Goal: Check status: Check status

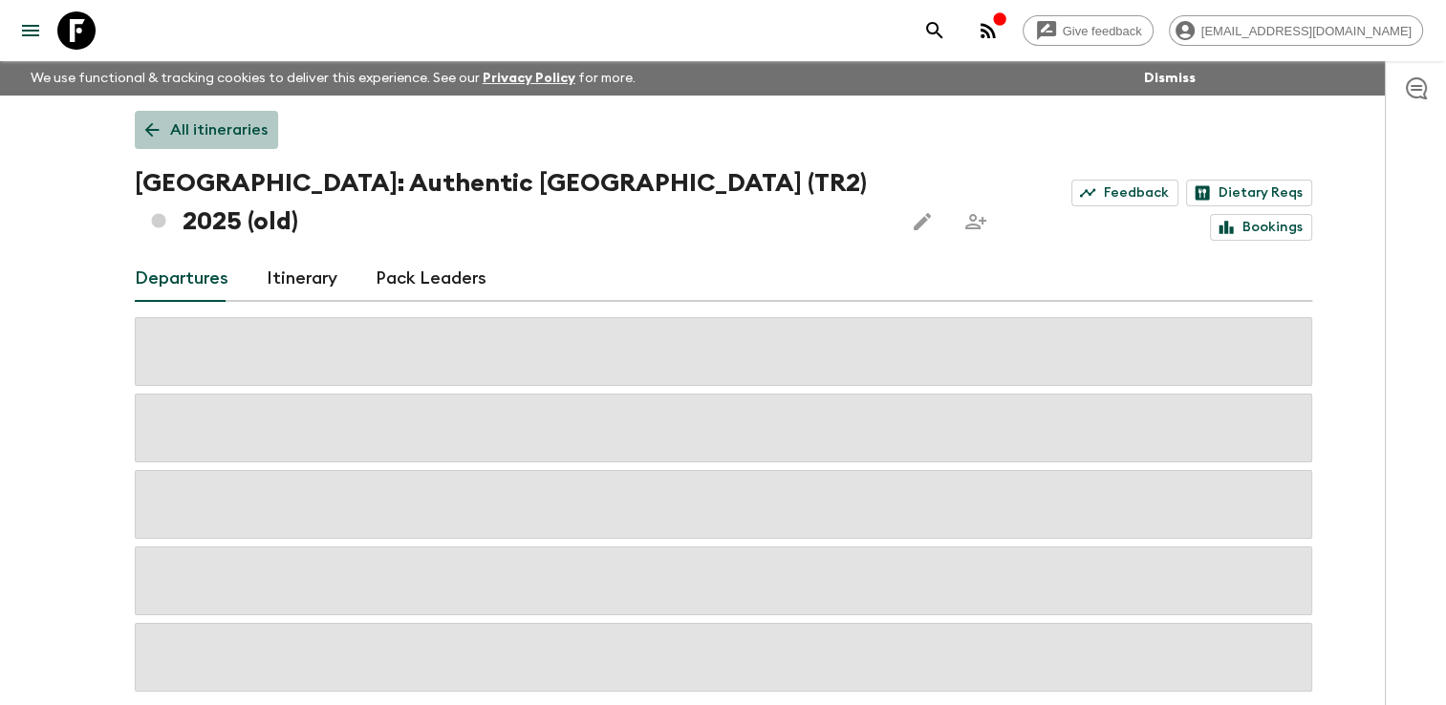
click at [205, 121] on p "All itineraries" at bounding box center [218, 129] width 97 height 23
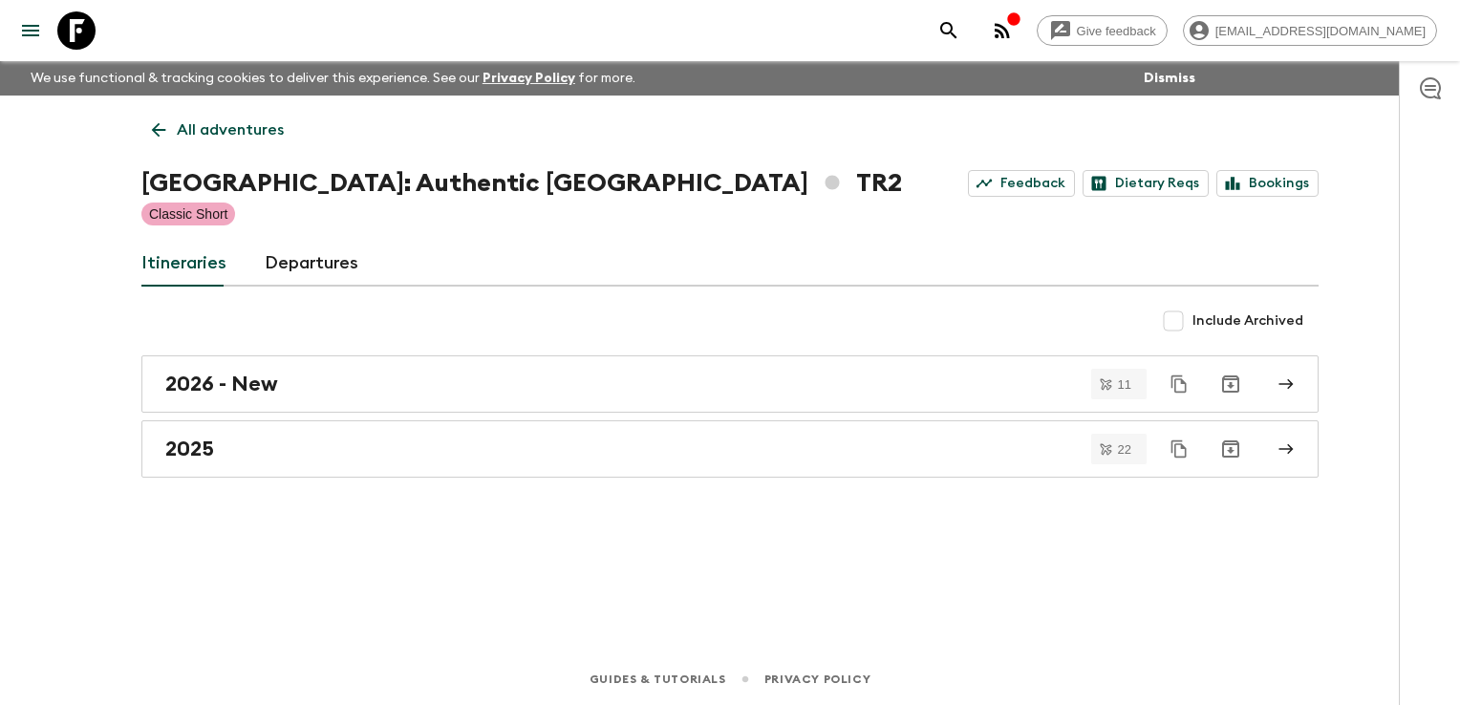
click at [205, 121] on p "All adventures" at bounding box center [230, 129] width 107 height 23
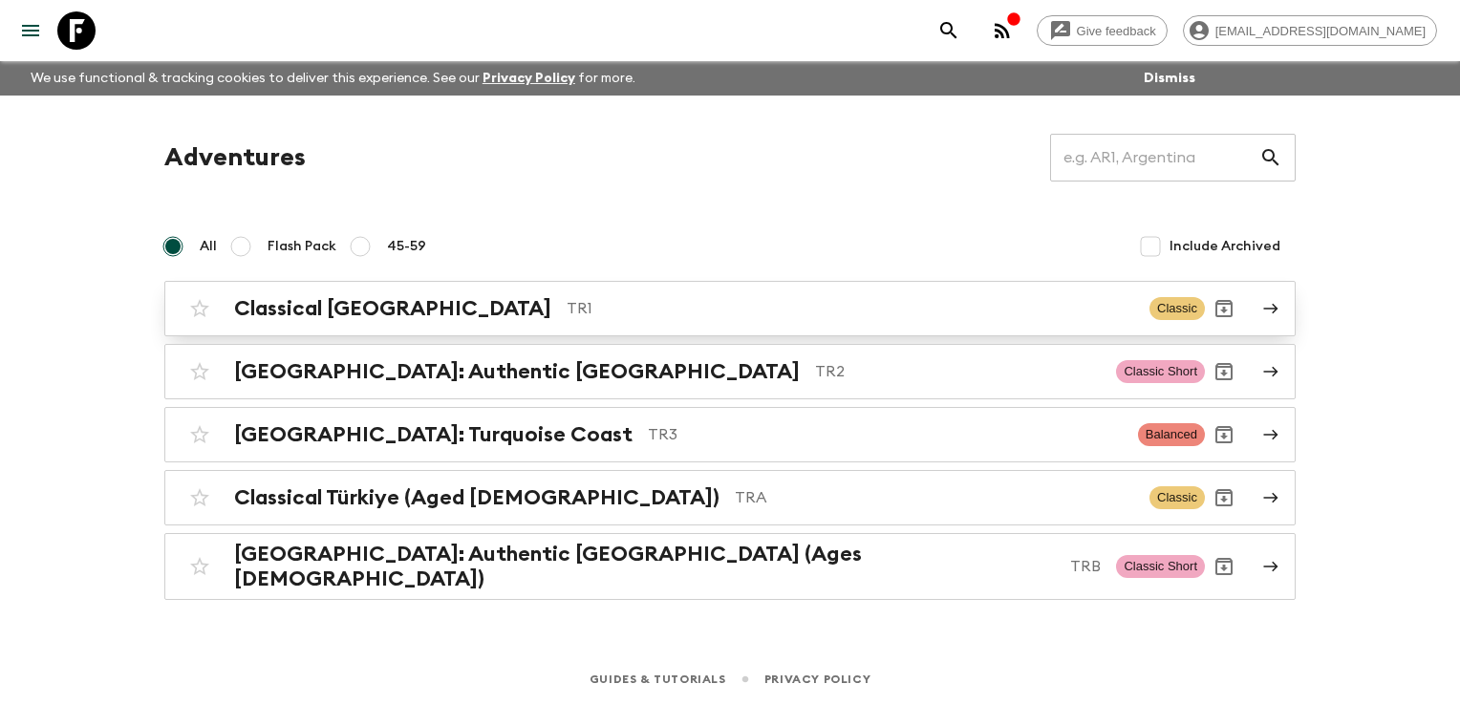
click at [291, 299] on h2 "Classical [GEOGRAPHIC_DATA]" at bounding box center [392, 308] width 317 height 25
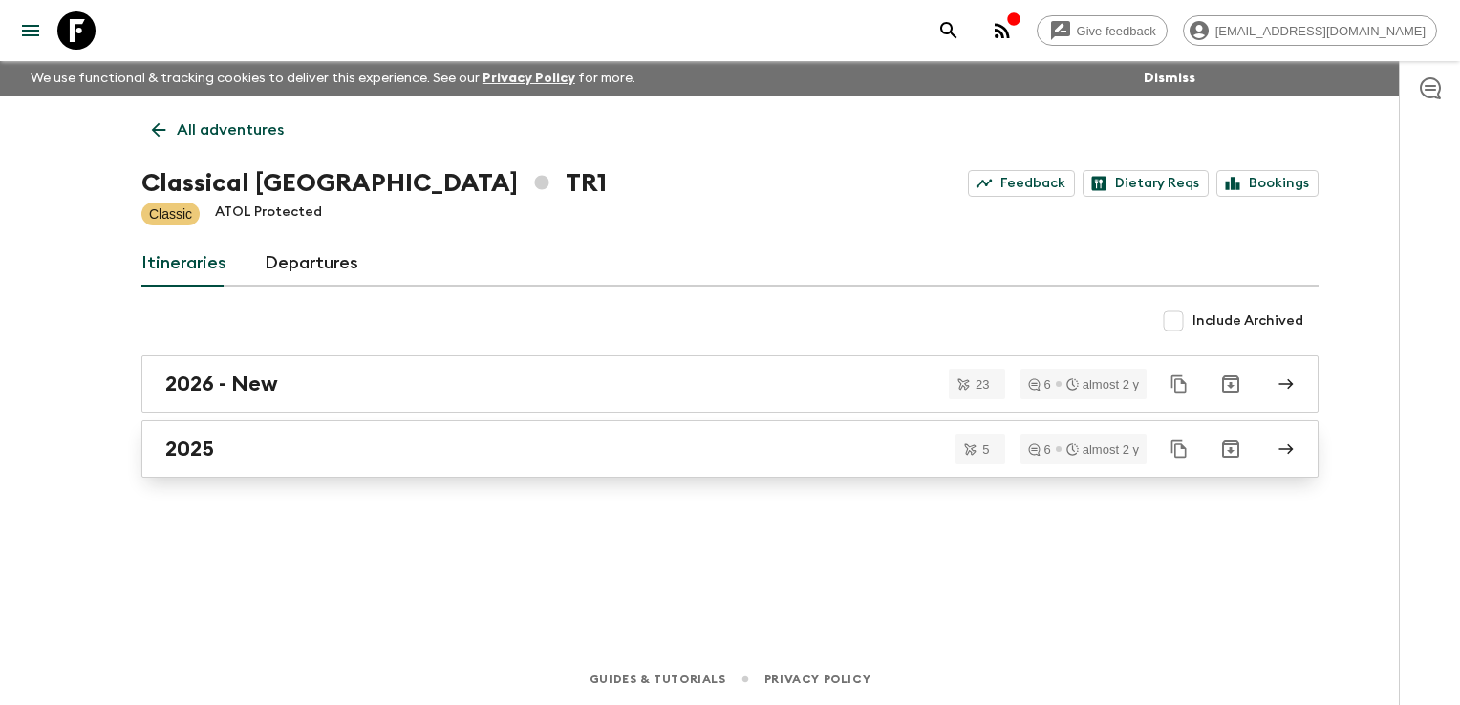
click at [294, 452] on div "2025" at bounding box center [711, 449] width 1093 height 25
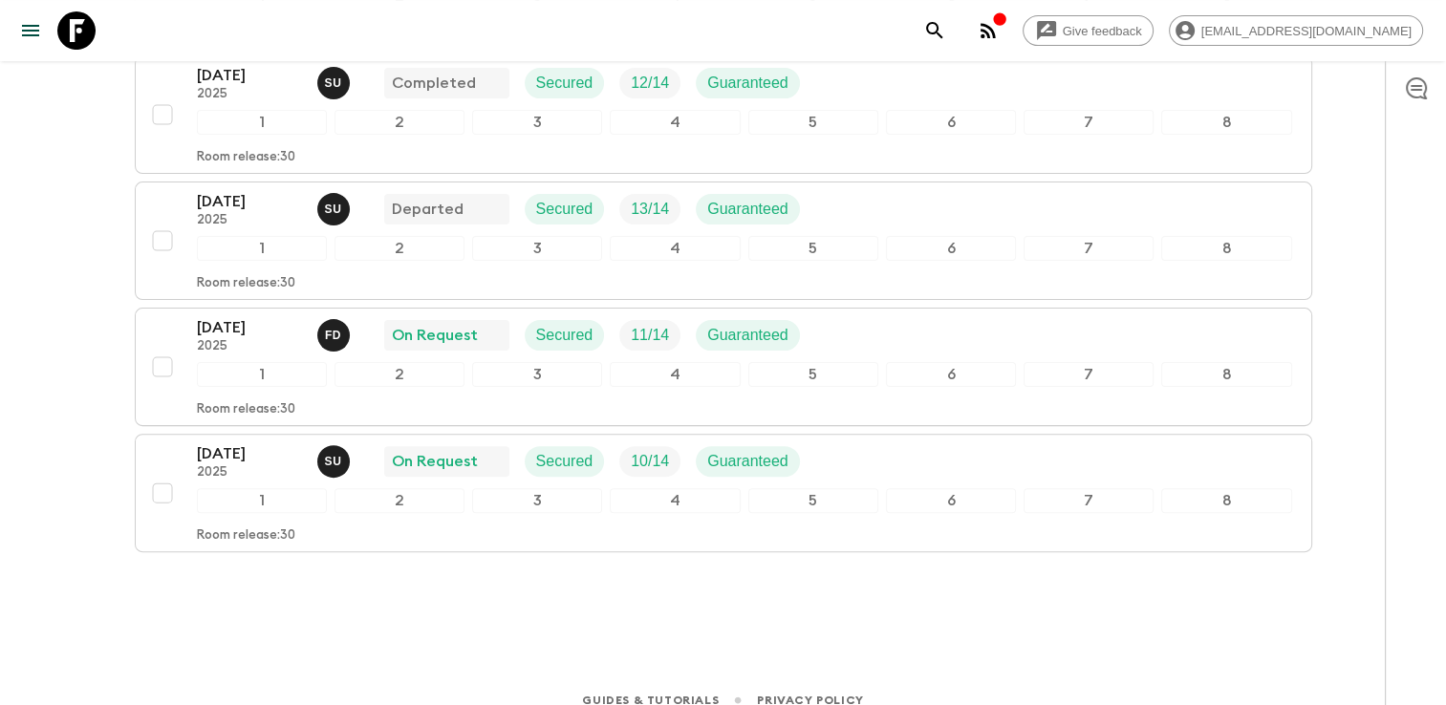
scroll to position [494, 0]
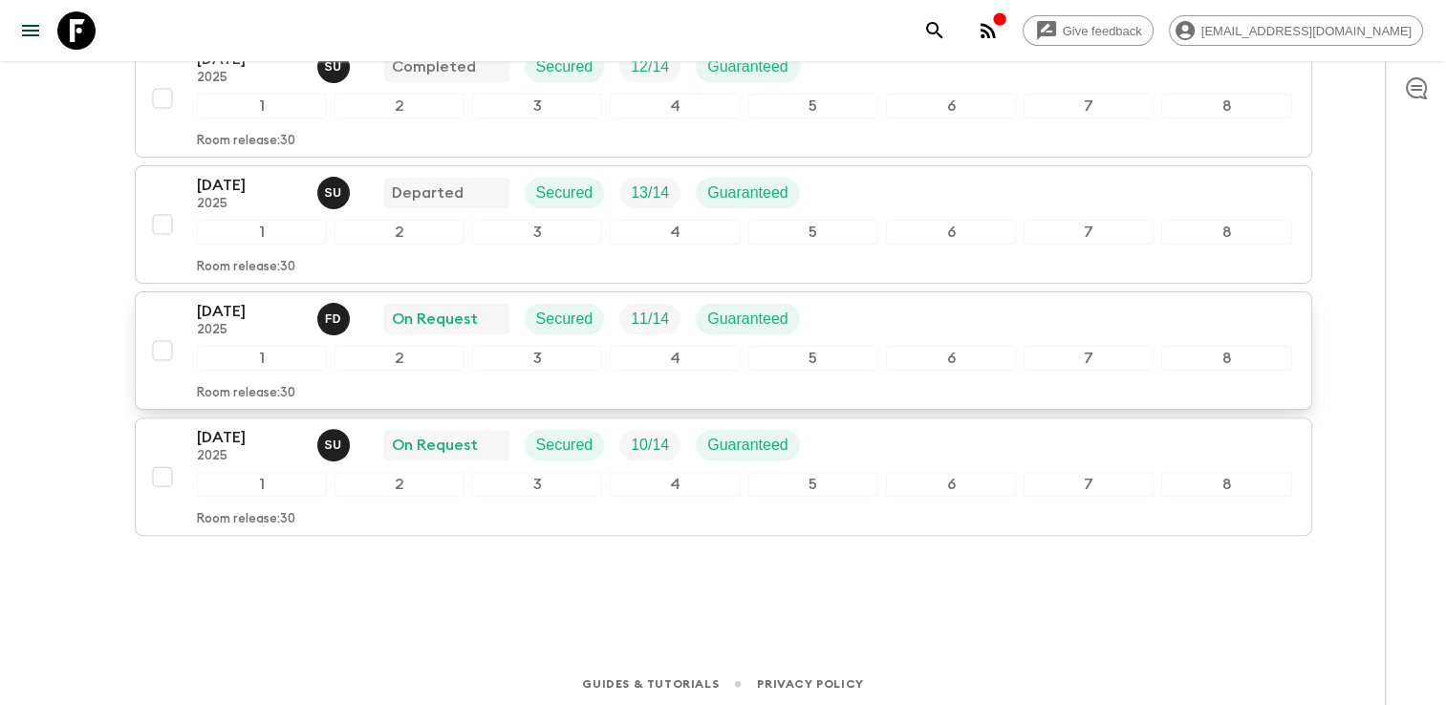
click at [520, 331] on div "[DATE] 2025 F D On Request Secured 11 / 14 Guaranteed" at bounding box center [506, 319] width 618 height 38
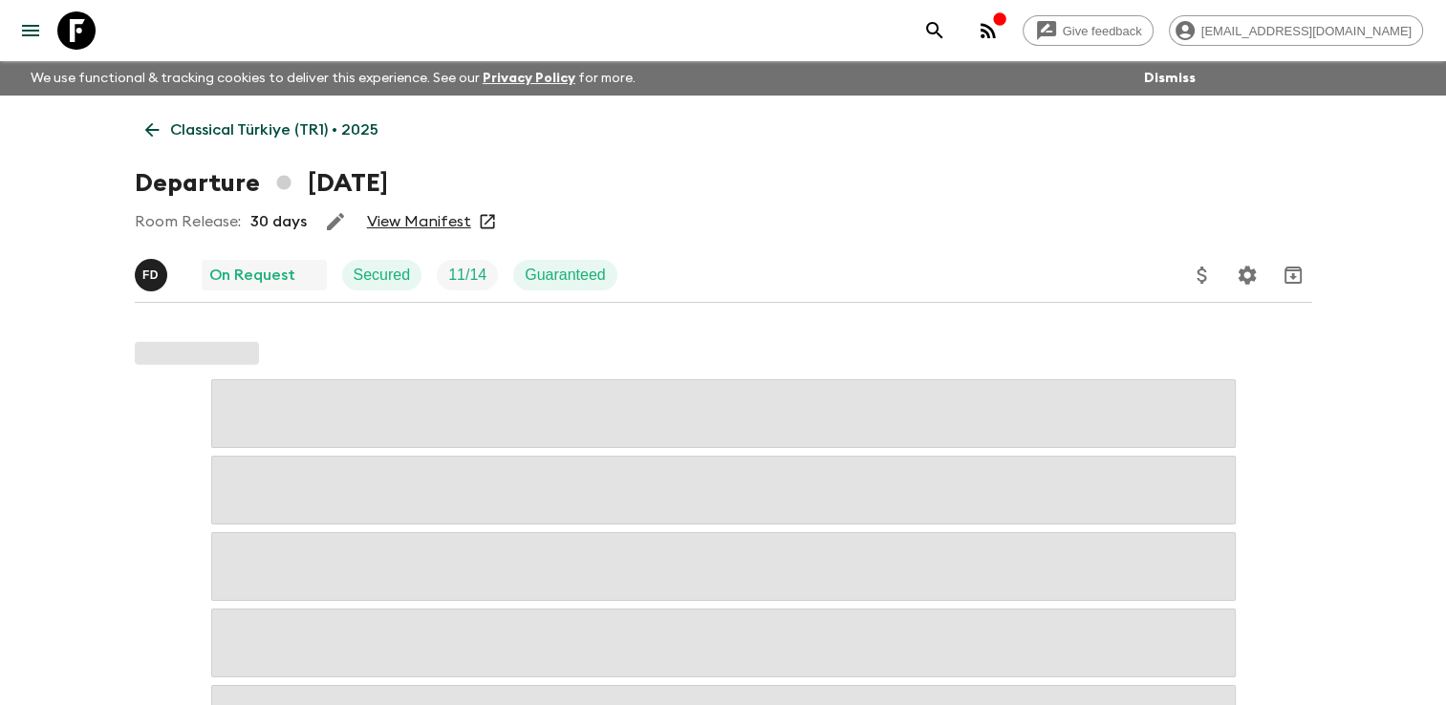
click at [410, 224] on link "View Manifest" at bounding box center [419, 221] width 104 height 19
